Goal: Transaction & Acquisition: Subscribe to service/newsletter

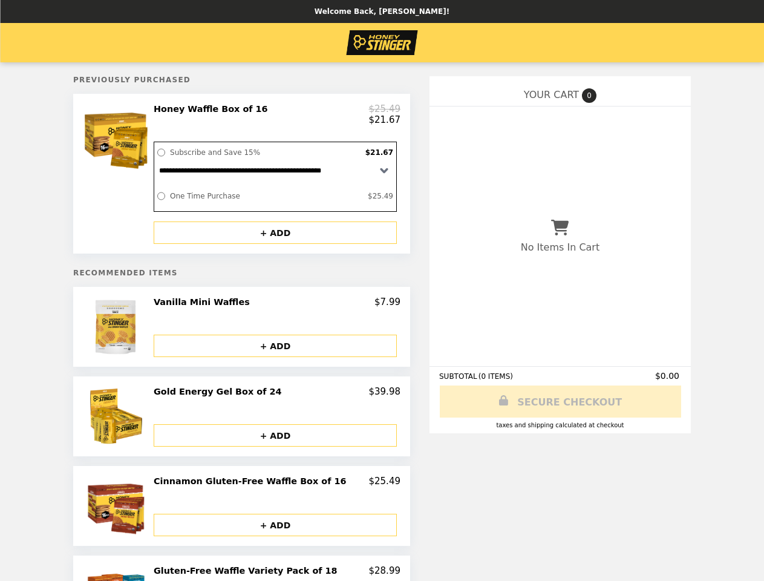
click at [142, 177] on div at bounding box center [117, 173] width 68 height 140
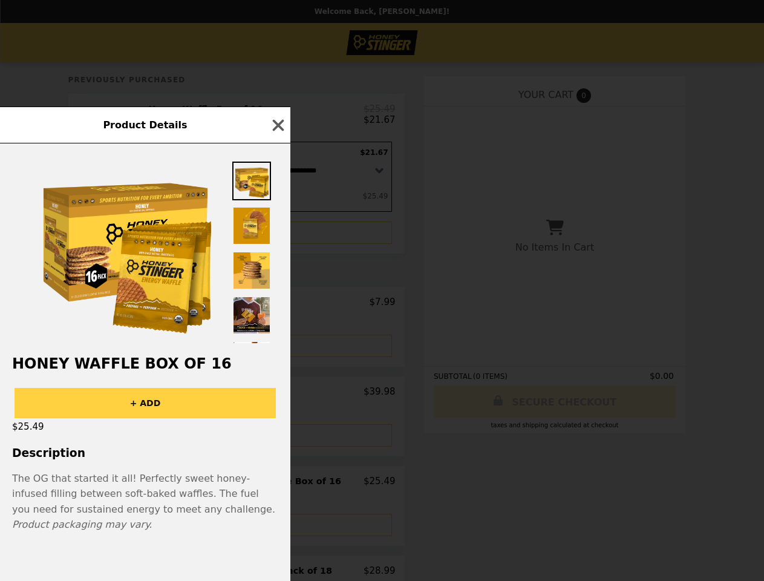
click at [277, 238] on div "Product Details Honey Waffle Box of 16 + ADD $25.49 Description The OG that sta…" at bounding box center [382, 290] width 764 height 581
click at [142, 334] on img at bounding box center [125, 248] width 181 height 181
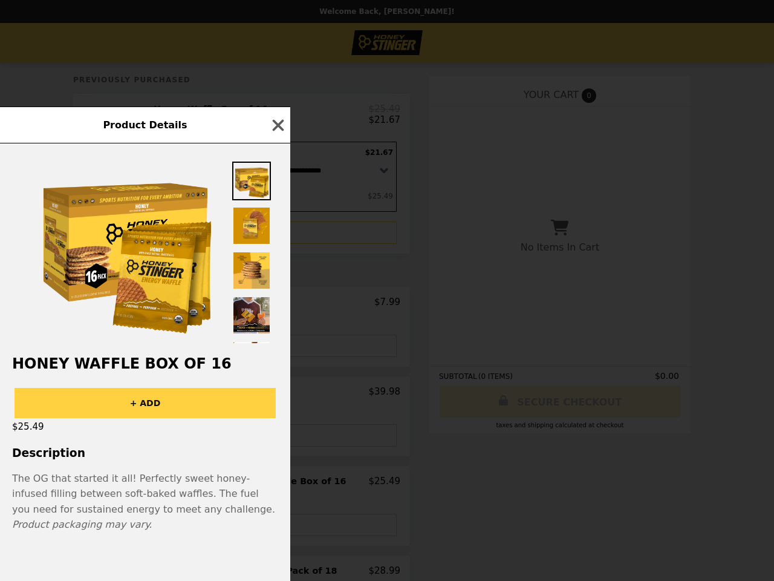
click at [277, 310] on div at bounding box center [145, 243] width 290 height 200
click at [277, 355] on h2 "Honey Waffle Box of 16" at bounding box center [145, 363] width 290 height 17
click at [142, 423] on div "Product Details Honey Waffle Box of 16 + ADD $25.49 Description The OG that sta…" at bounding box center [387, 290] width 774 height 581
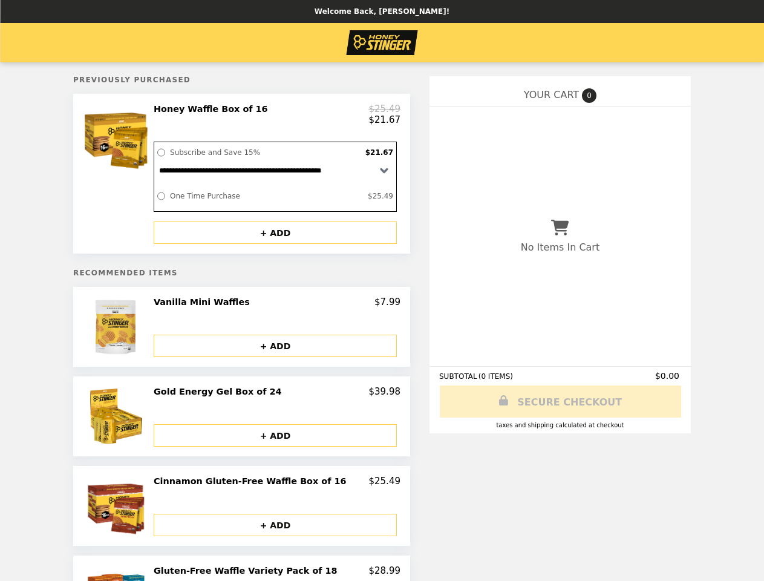
click at [277, 397] on h2 "Gold Energy Gel Box of 24" at bounding box center [220, 391] width 132 height 11
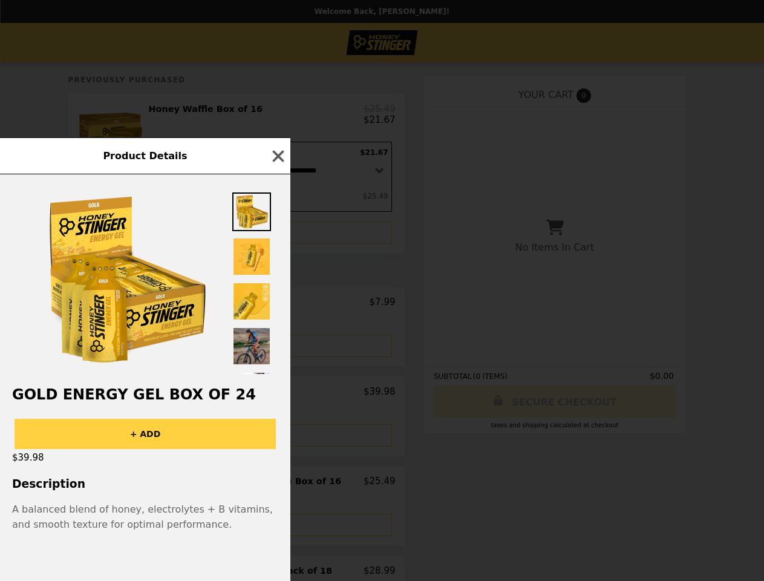
click at [277, 442] on div "Product Details Gold Energy Gel Box of 24 + ADD $39.98 Description A balanced b…" at bounding box center [382, 290] width 764 height 581
click at [142, 513] on p "A balanced blend of honey, electrolytes + B vitamins, and smooth texture for op…" at bounding box center [145, 517] width 266 height 31
